Goal: Check status: Check status

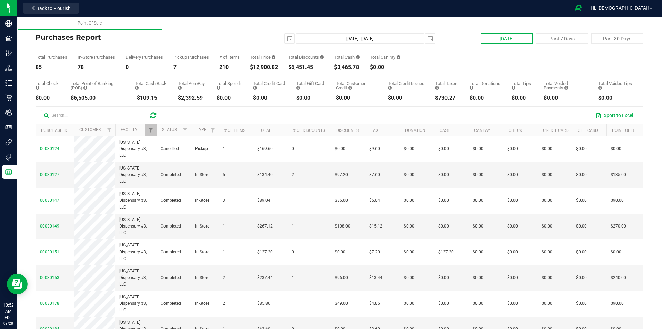
click at [509, 39] on button "[DATE]" at bounding box center [507, 38] width 52 height 10
type input "[DATE] - [DATE]"
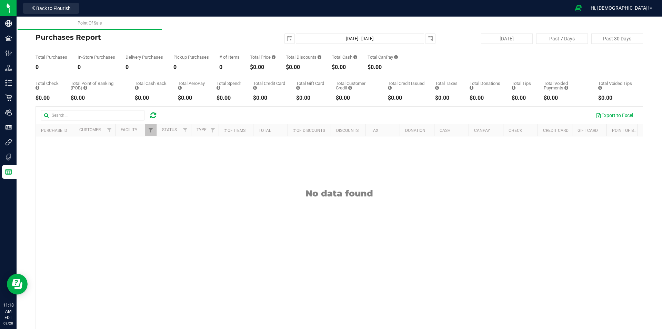
click at [157, 114] on div at bounding box center [153, 115] width 11 height 8
click at [151, 114] on icon at bounding box center [153, 115] width 6 height 7
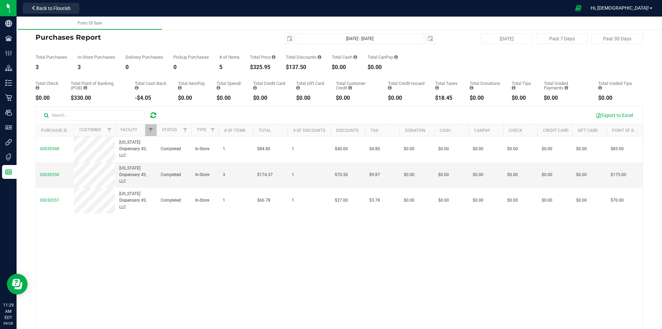
click at [155, 112] on icon at bounding box center [153, 115] width 6 height 7
click at [151, 128] on span "Filter" at bounding box center [151, 130] width 6 height 6
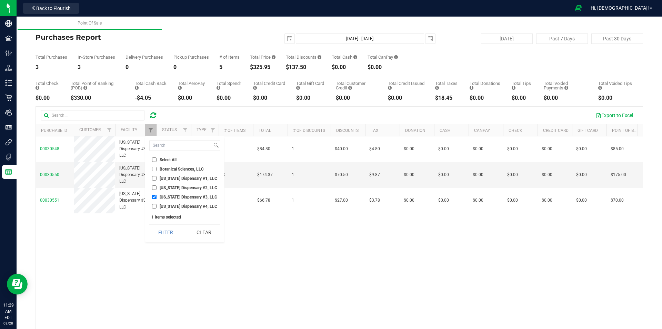
click at [165, 205] on span "[US_STATE] Dispensary #4, LLC" at bounding box center [189, 206] width 58 height 4
click at [157, 205] on input "[US_STATE] Dispensary #4, LLC" at bounding box center [154, 206] width 4 height 4
checkbox input "true"
click at [166, 198] on span "[US_STATE] Dispensary #3, LLC" at bounding box center [189, 197] width 58 height 4
click at [157, 198] on input "[US_STATE] Dispensary #3, LLC" at bounding box center [154, 197] width 4 height 4
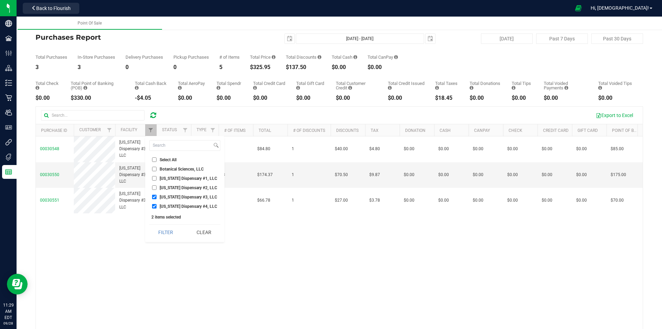
checkbox input "false"
click at [162, 235] on button "Filter" at bounding box center [165, 232] width 33 height 15
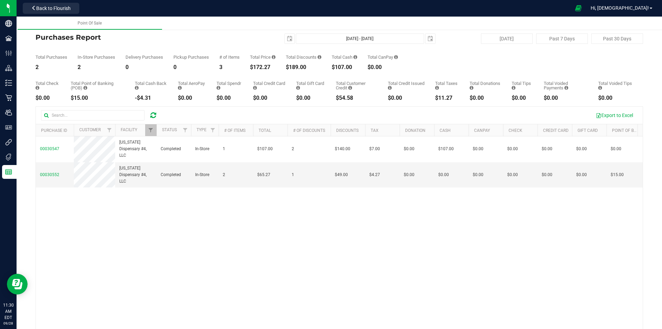
click at [152, 115] on icon at bounding box center [153, 115] width 6 height 7
click at [155, 114] on icon at bounding box center [153, 115] width 6 height 7
